Goal: Task Accomplishment & Management: Manage account settings

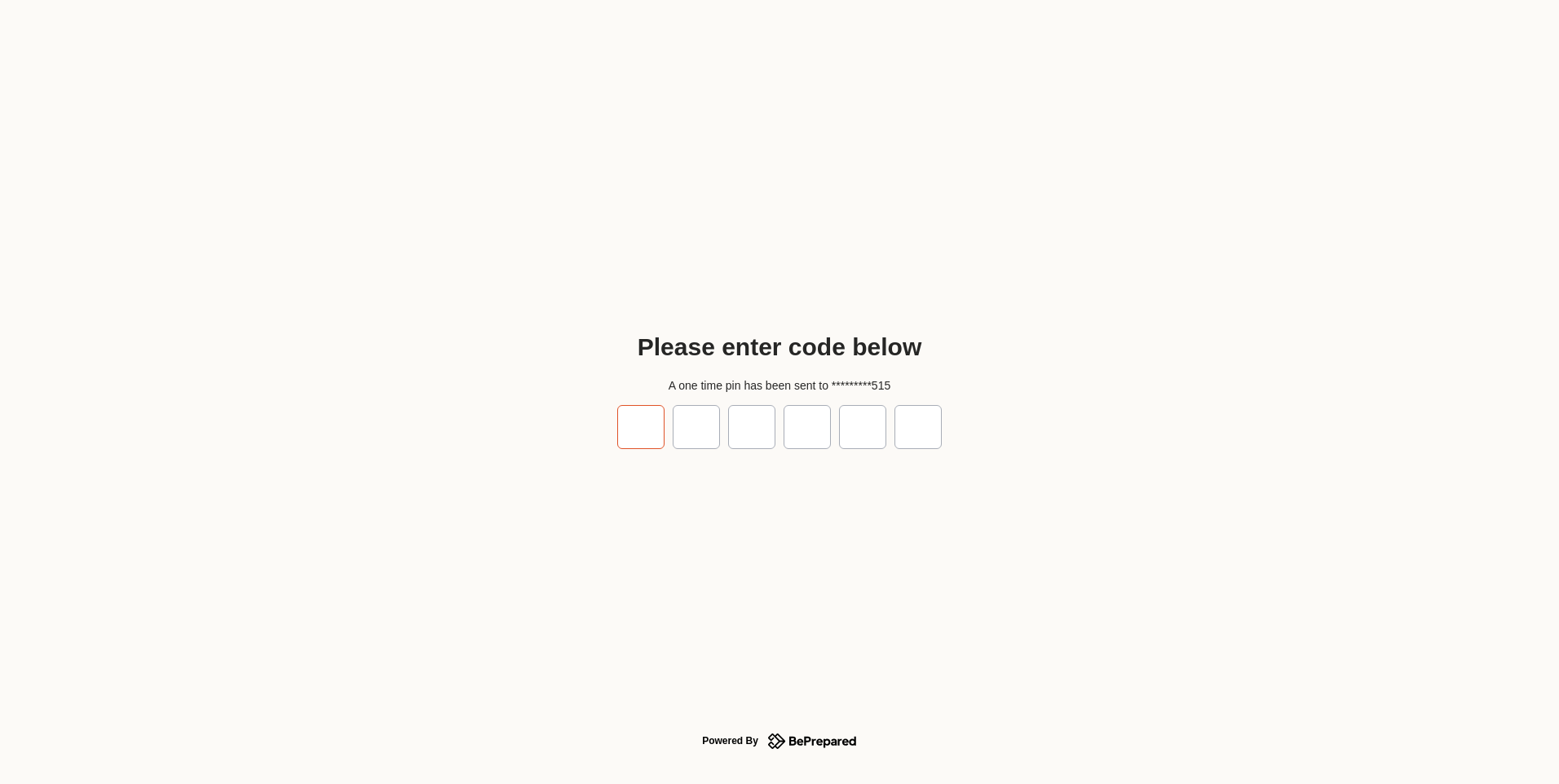
type input "*"
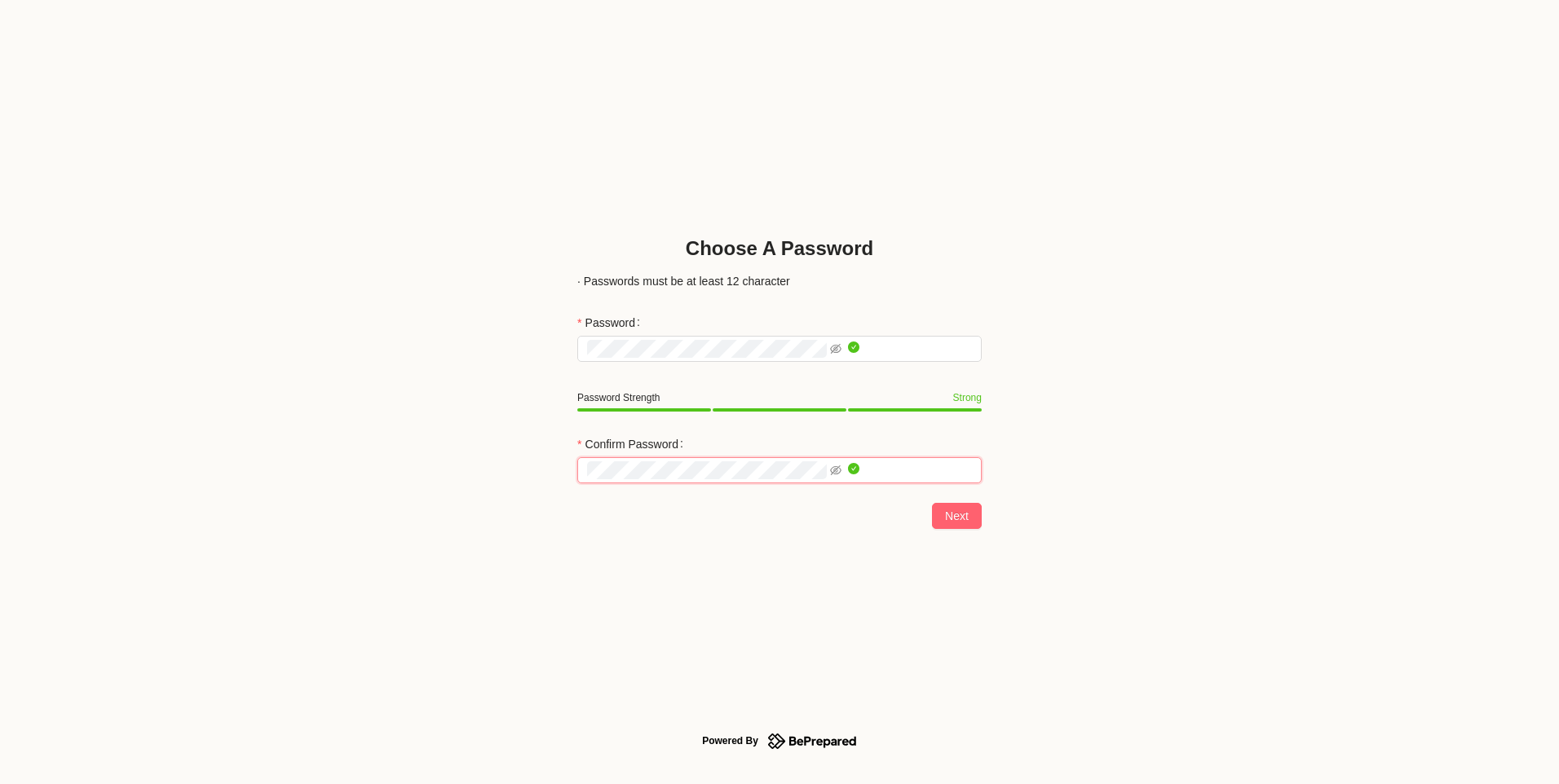
click at [517, 455] on div "Choose A Password · Passwords must be at least 12 character Password Password S…" at bounding box center [780, 392] width 1559 height 784
click at [945, 514] on span "Next" at bounding box center [957, 517] width 24 height 18
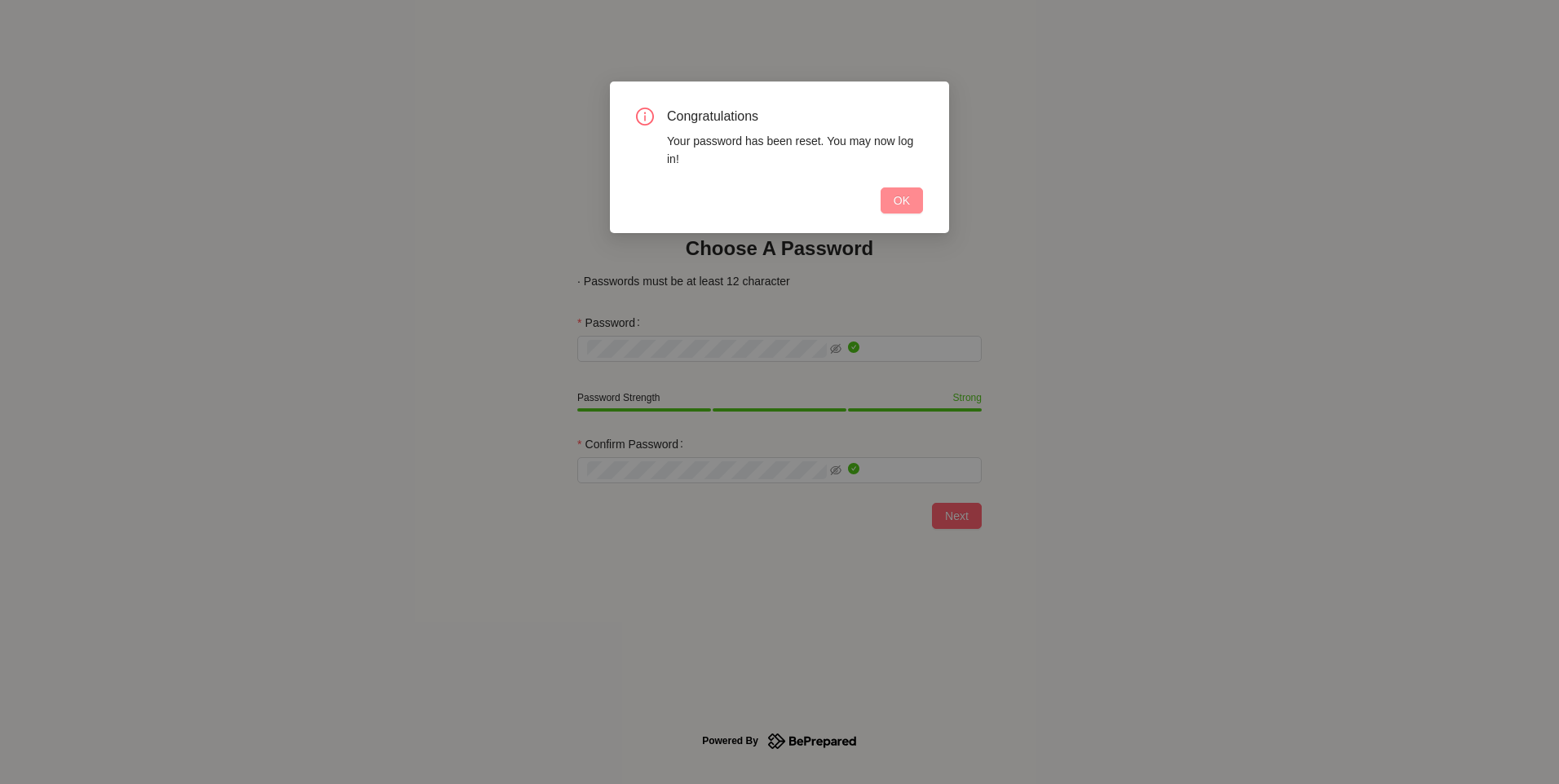
click at [890, 202] on button "OK" at bounding box center [901, 201] width 42 height 26
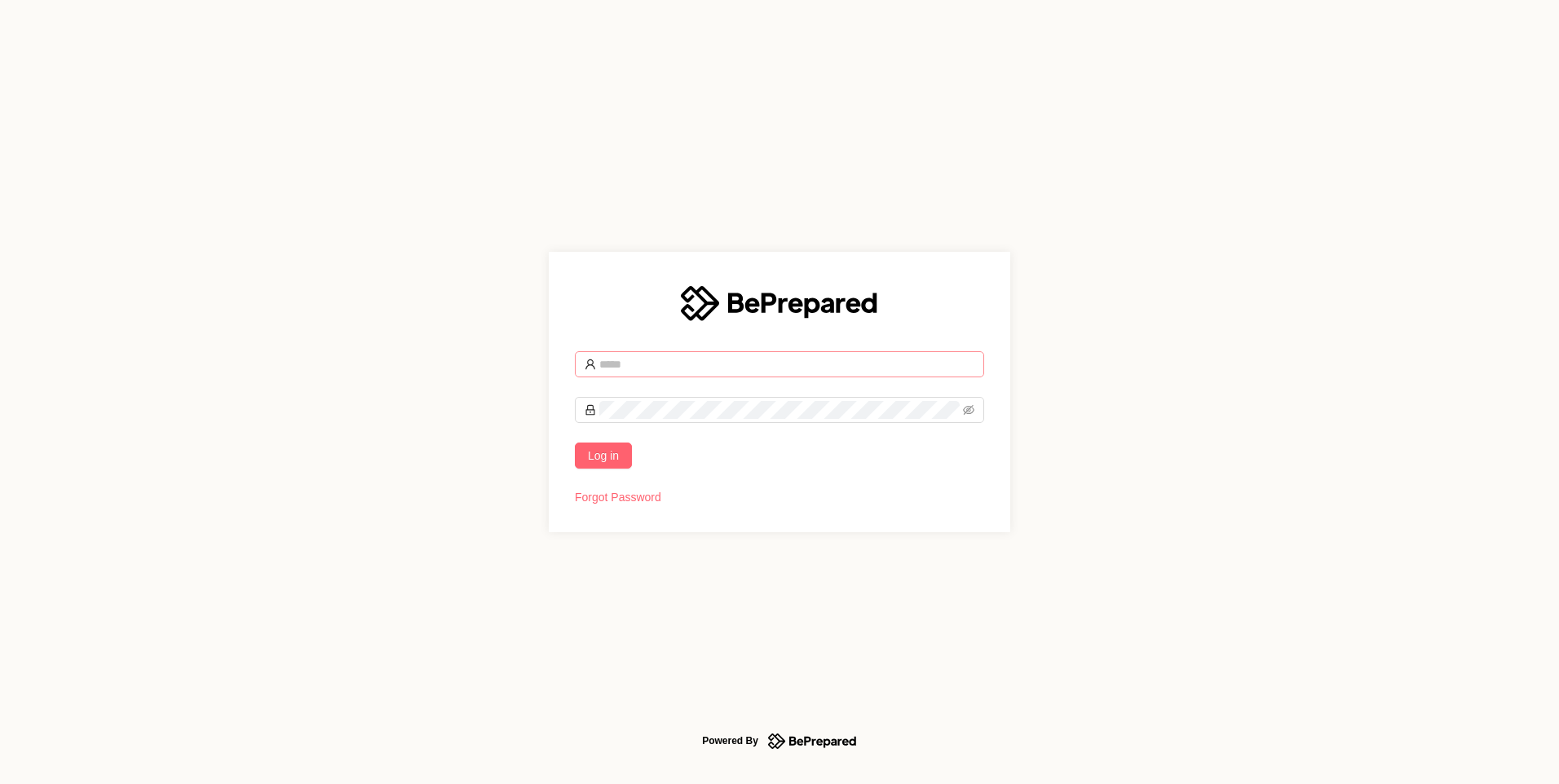
click at [660, 360] on input "text" at bounding box center [786, 365] width 375 height 18
type input "**********"
click at [614, 447] on span "Log in" at bounding box center [604, 456] width 31 height 18
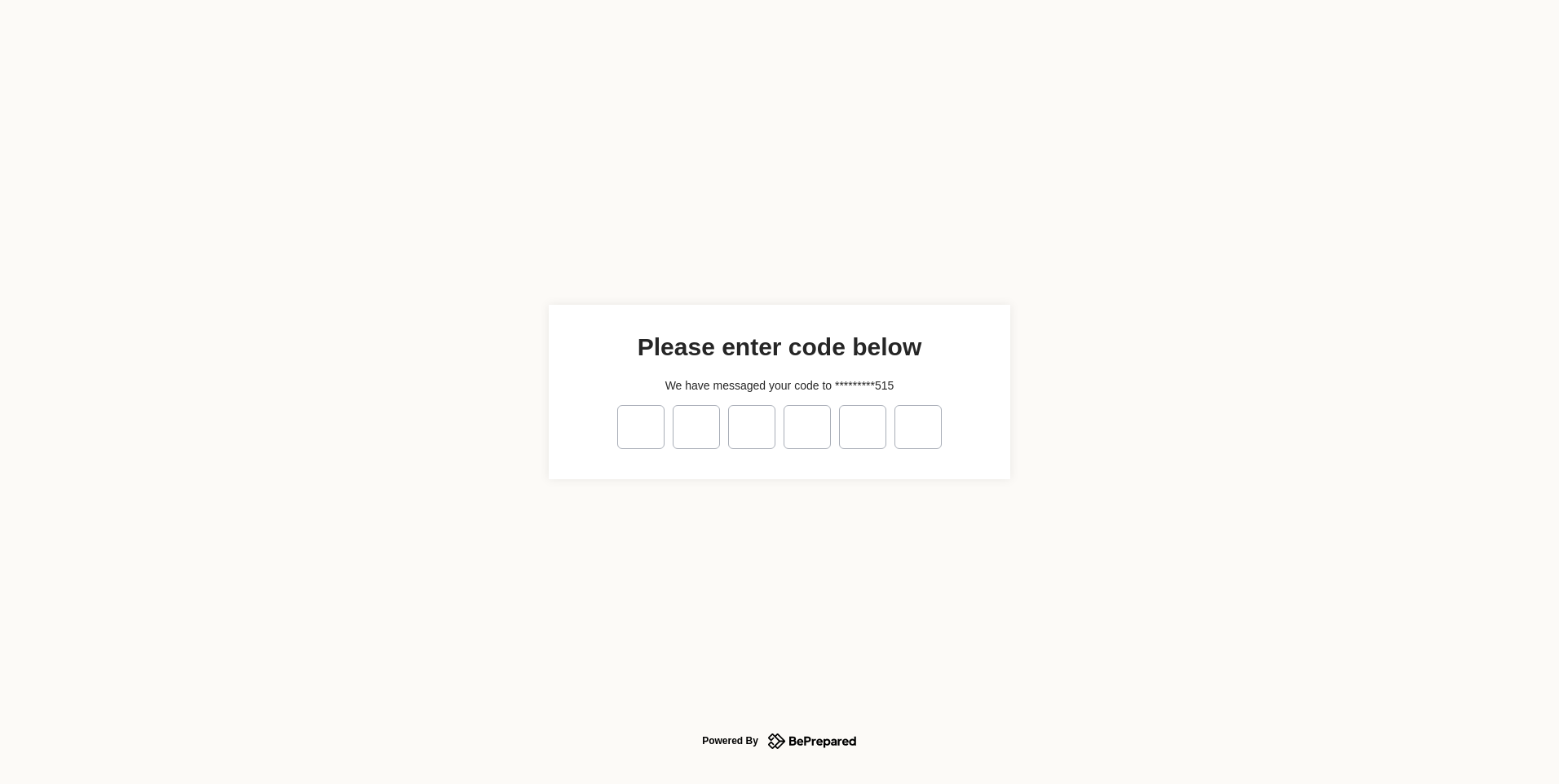
type input "*"
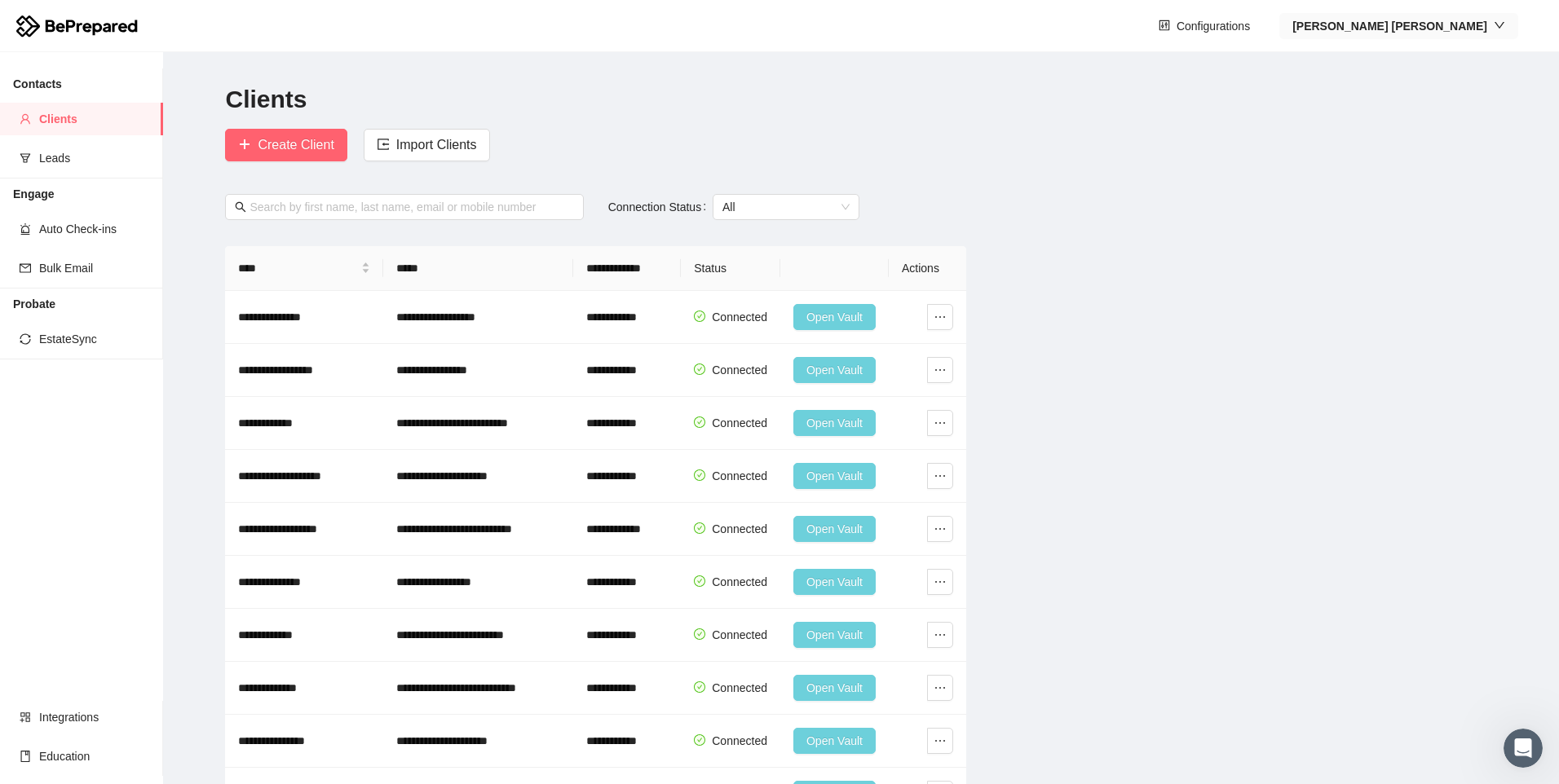
click at [1494, 17] on div "button" at bounding box center [1499, 27] width 11 height 18
click at [1464, 93] on li "Company" at bounding box center [1466, 83] width 102 height 26
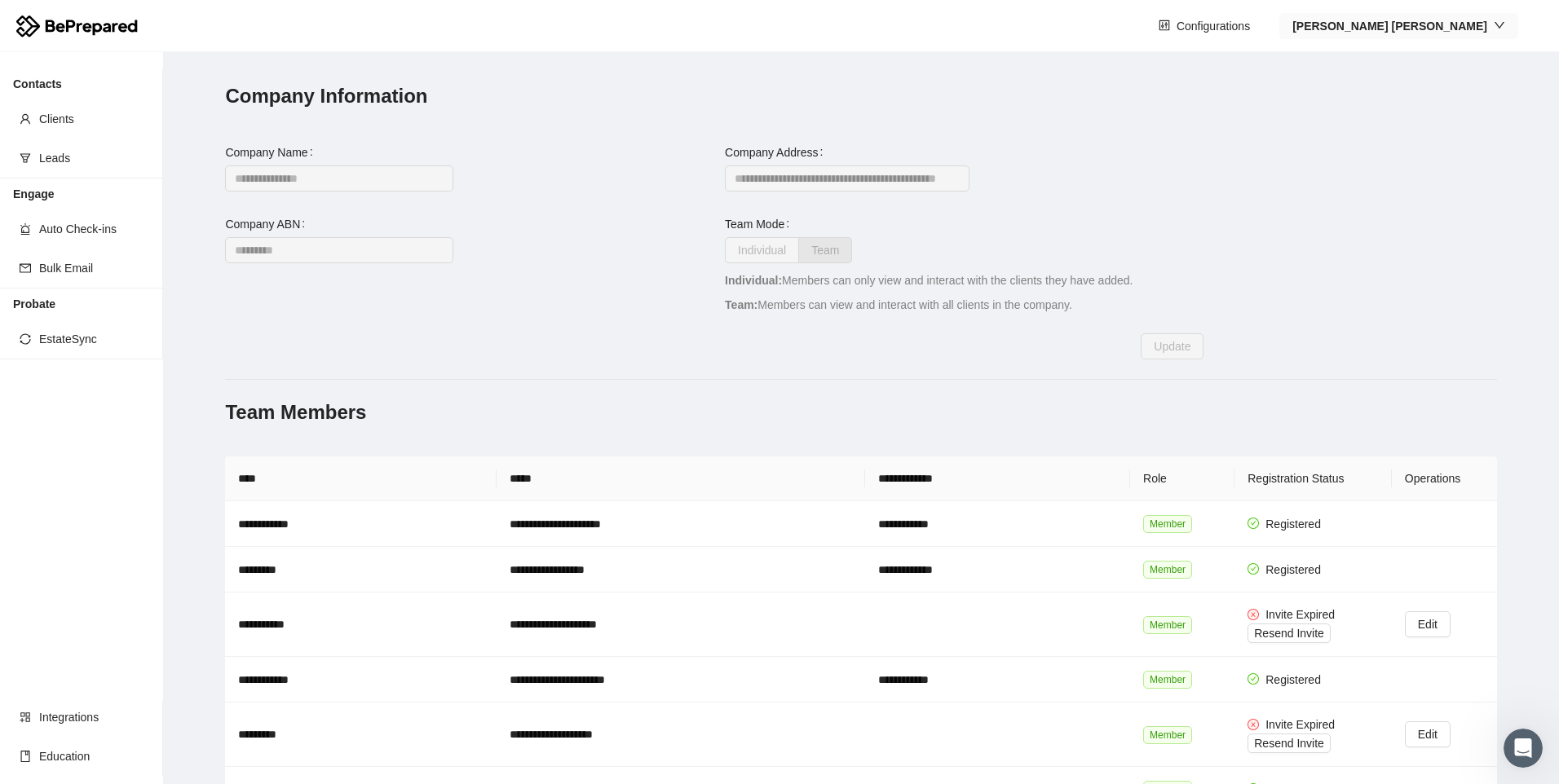
click at [1456, 28] on strong "[PERSON_NAME]" at bounding box center [1390, 26] width 195 height 13
click at [1455, 63] on span "Profile" at bounding box center [1475, 58] width 66 height 18
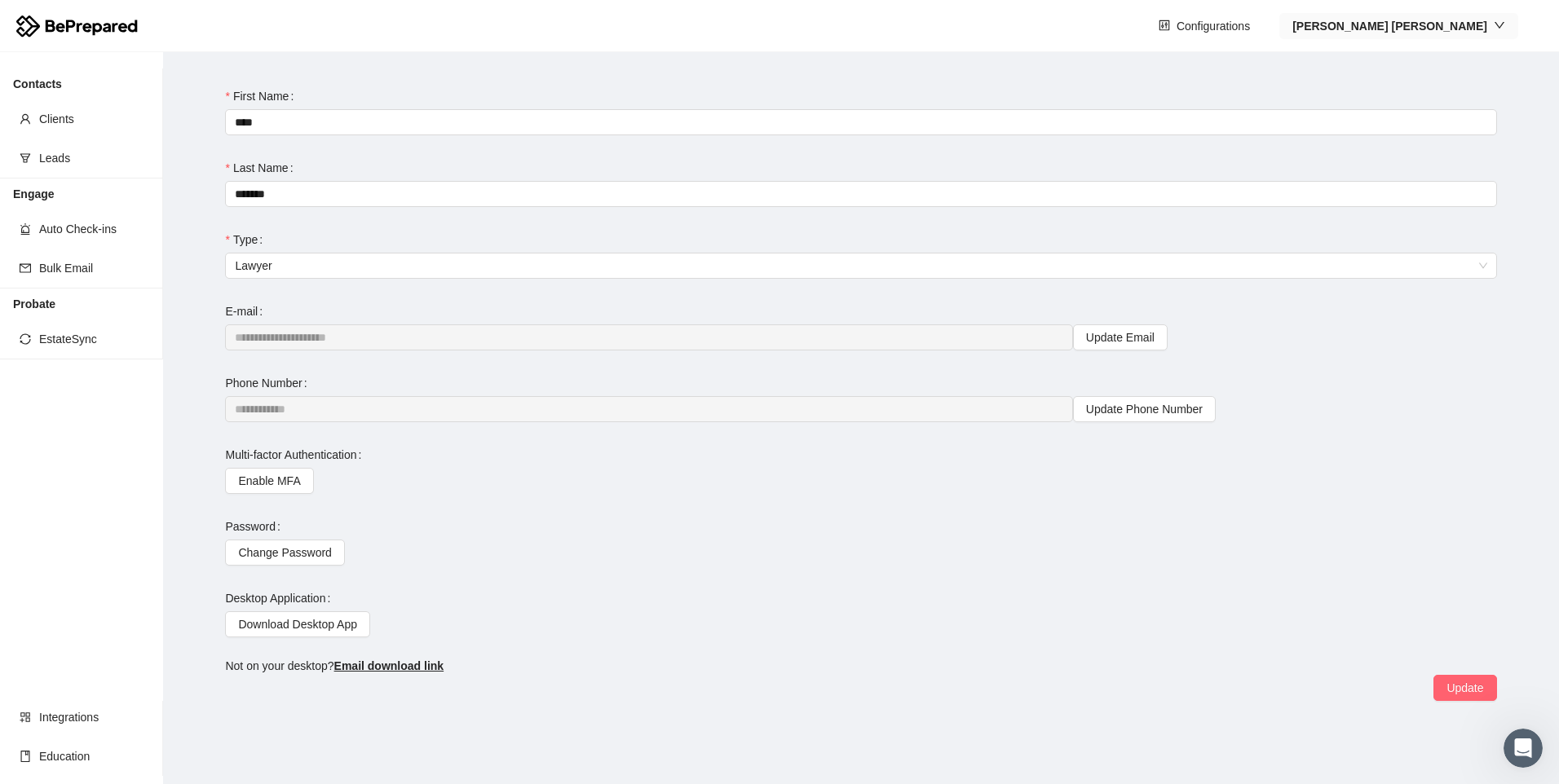
click at [1466, 19] on strong "[PERSON_NAME]" at bounding box center [1390, 26] width 195 height 13
click at [1454, 89] on span "Company" at bounding box center [1475, 84] width 66 height 18
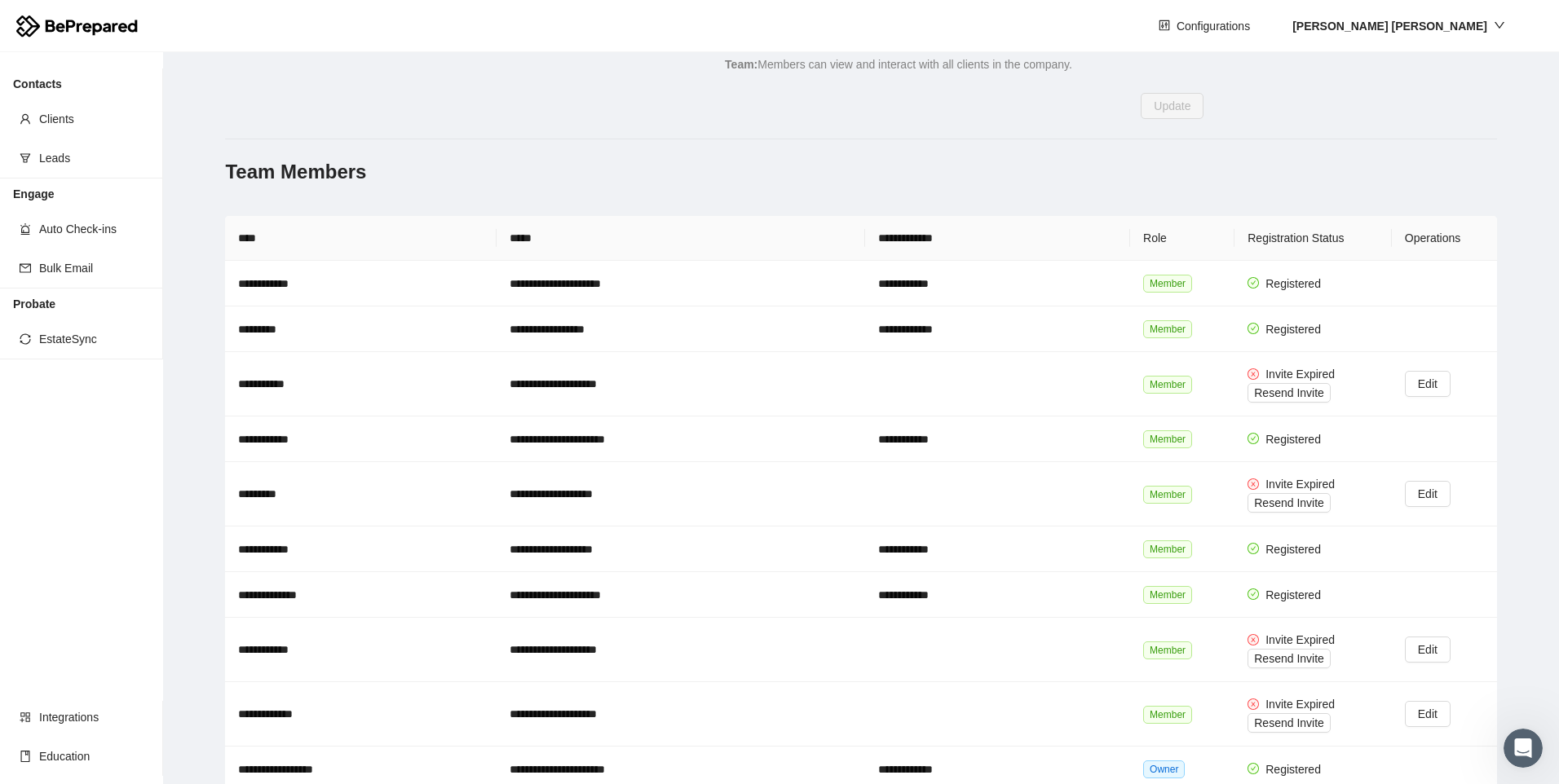
scroll to position [404, 0]
